Goal: Check status

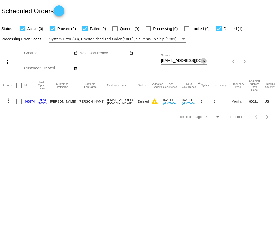
click at [204, 61] on mat-icon "close" at bounding box center [204, 61] width 4 height 4
click at [204, 61] on mat-icon "search" at bounding box center [203, 61] width 7 height 8
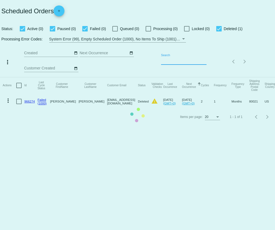
click at [193, 61] on app-dashboard-scheduled-orders "Scheduled Orders add Status: Active (0) Paused (0) Failed (0) Queued (0) Proces…" at bounding box center [137, 62] width 275 height 124
paste input "[EMAIL_ADDRESS][DOMAIN_NAME]"
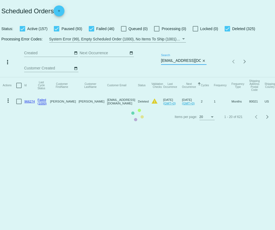
scroll to position [0, 2]
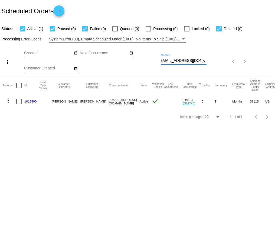
type input "[EMAIL_ADDRESS][DOMAIN_NAME]"
click at [29, 100] on link "1016890" at bounding box center [30, 101] width 12 height 4
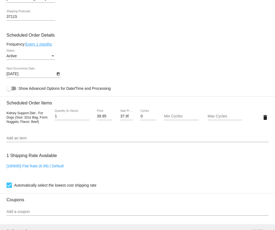
scroll to position [257, 0]
